Goal: Navigation & Orientation: Find specific page/section

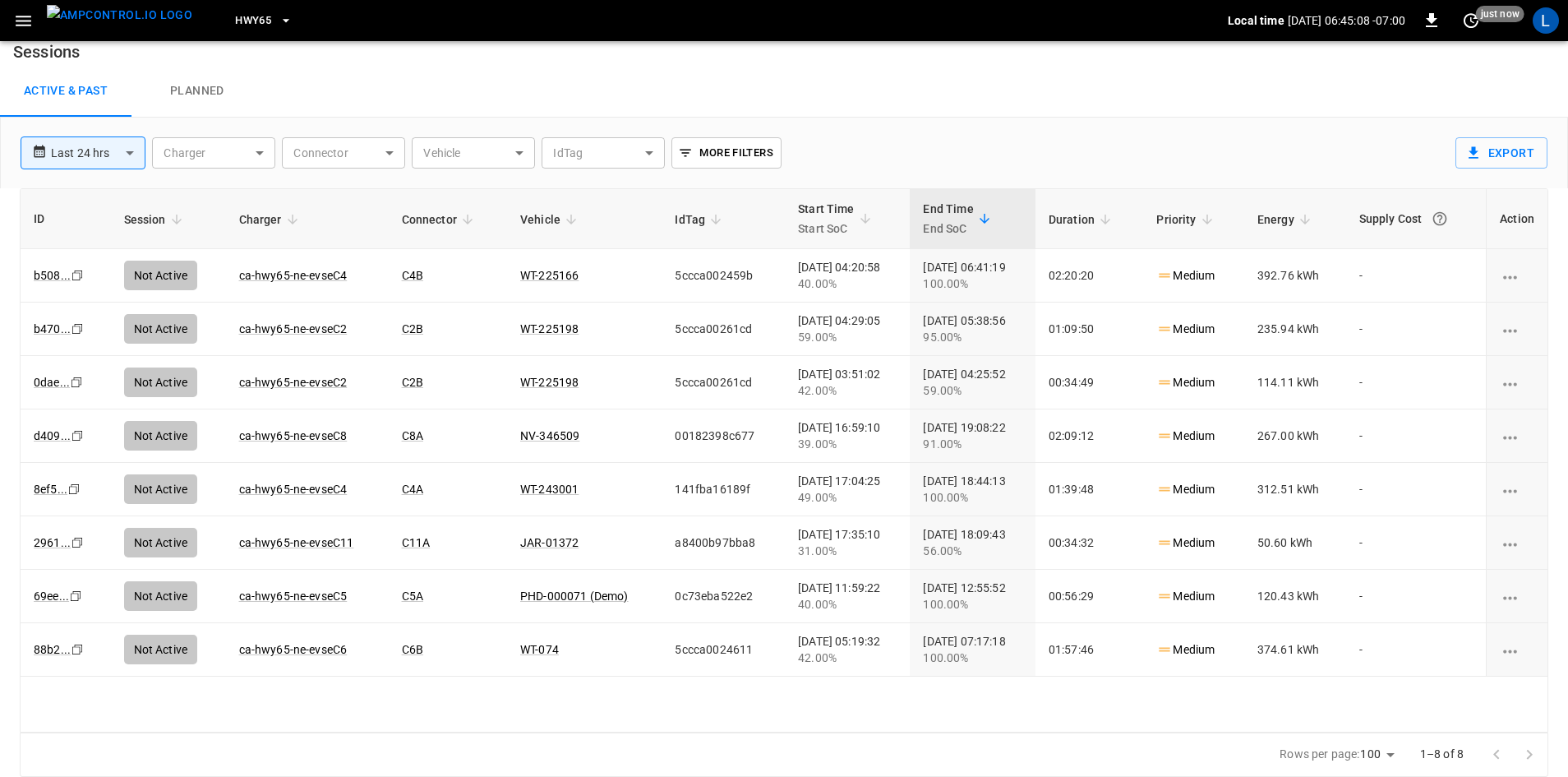
scroll to position [15, 0]
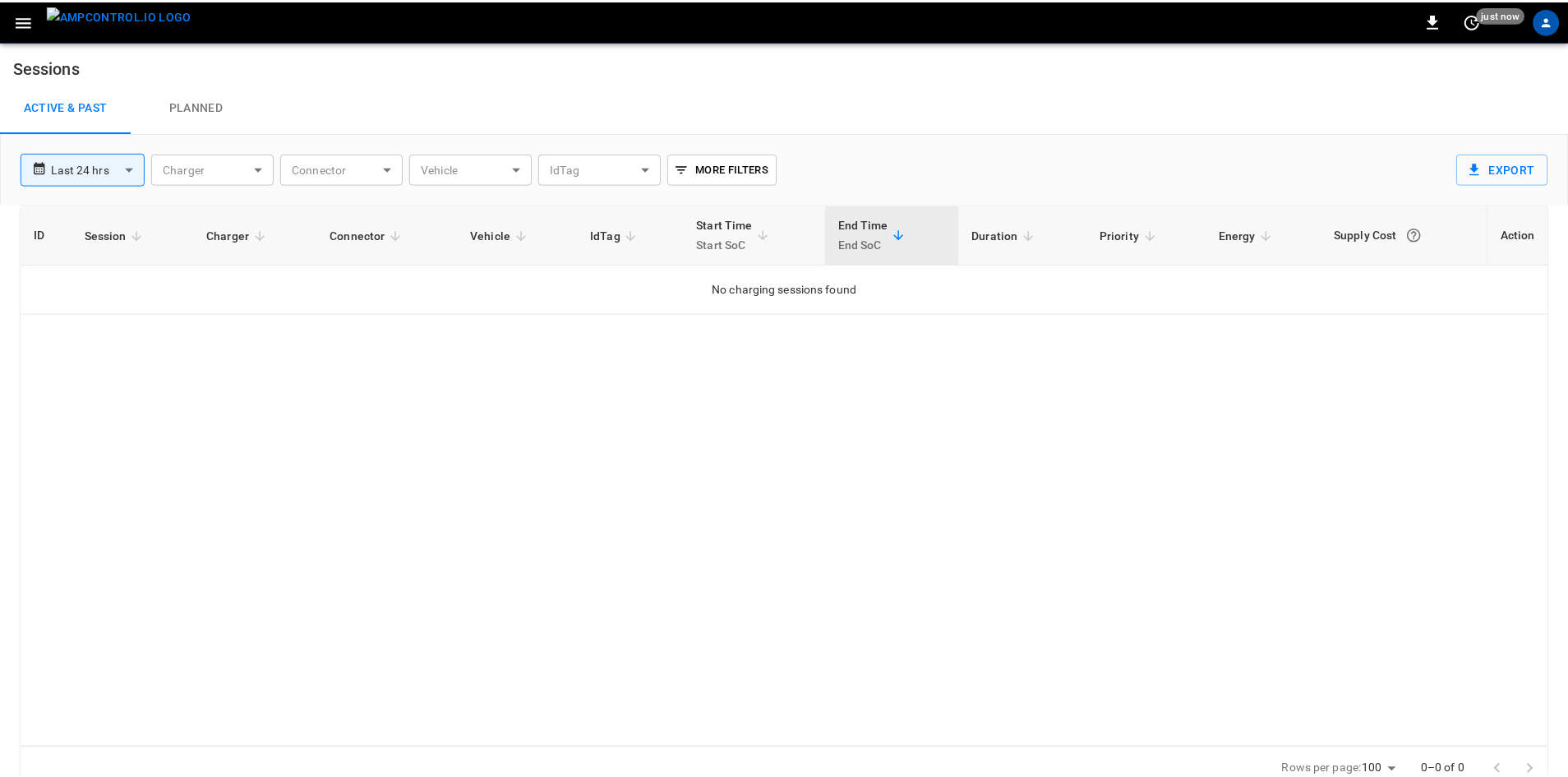
scroll to position [15, 0]
